Goal: Task Accomplishment & Management: Manage account settings

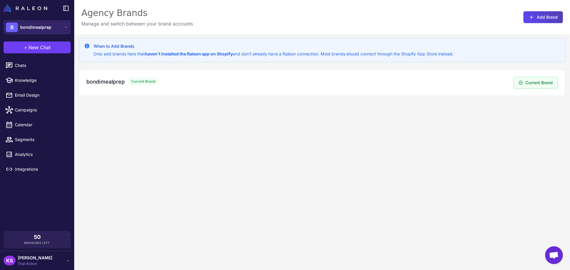
click at [54, 28] on button "B bondimealprep" at bounding box center [37, 27] width 67 height 14
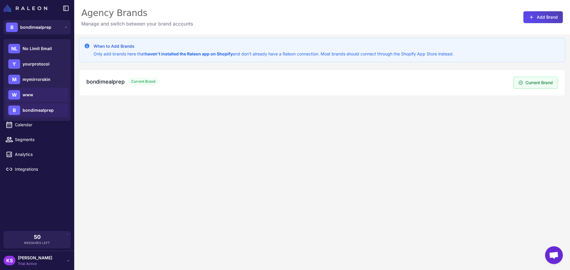
click at [29, 99] on div "W www" at bounding box center [37, 95] width 62 height 14
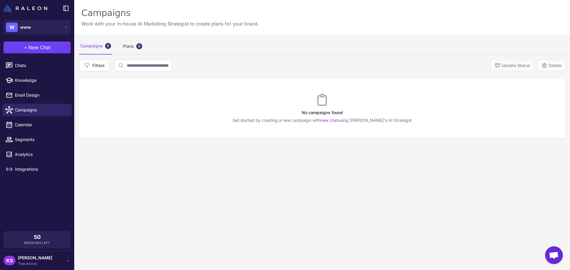
click at [37, 263] on span "Trial Active" at bounding box center [35, 264] width 34 height 5
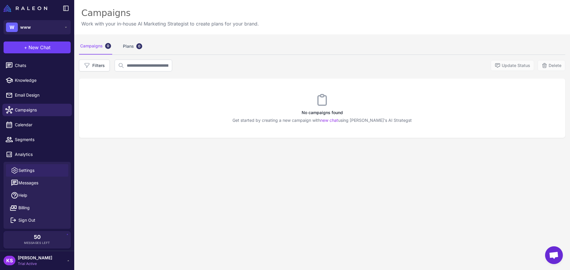
click at [26, 167] on link "Settings" at bounding box center [37, 170] width 62 height 12
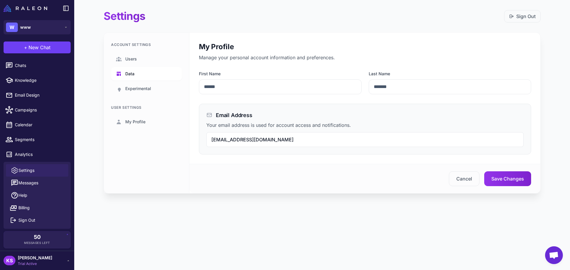
click at [143, 72] on link "Data" at bounding box center [146, 74] width 71 height 14
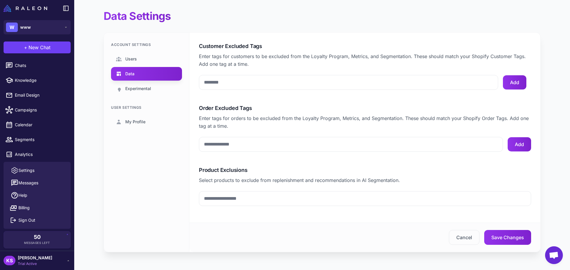
scroll to position [1, 0]
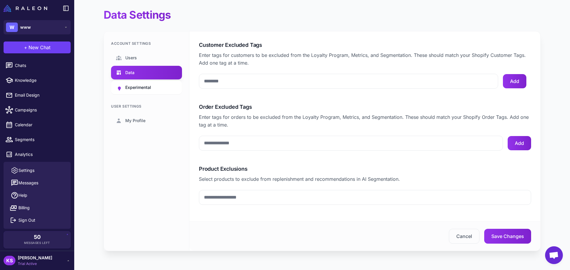
click at [134, 86] on span "Experimental" at bounding box center [138, 87] width 26 height 7
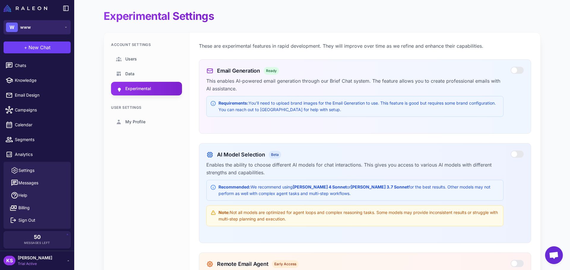
click at [36, 27] on button "W www" at bounding box center [37, 27] width 67 height 14
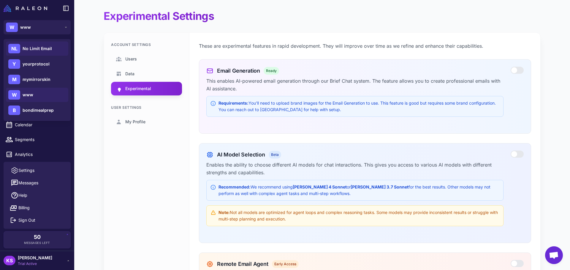
click at [45, 42] on div "NL No Limit Email Y yourprotocol M mymirrorskin W www B bondimealprep" at bounding box center [37, 80] width 67 height 82
click at [44, 49] on span "No Limit Email" at bounding box center [37, 48] width 29 height 7
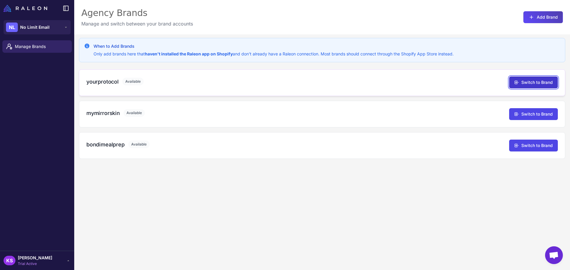
click at [528, 82] on button "Switch to Brand" at bounding box center [533, 83] width 49 height 12
